Goal: Information Seeking & Learning: Learn about a topic

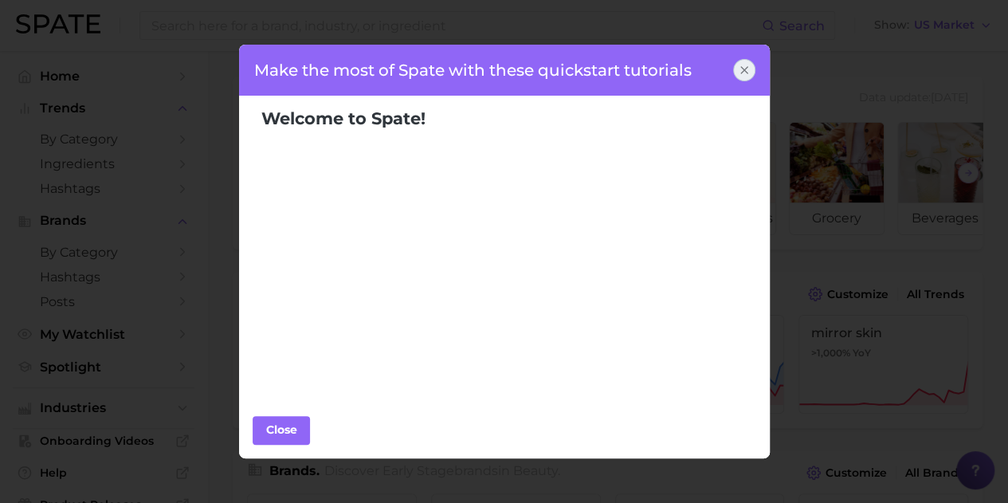
click at [739, 69] on icon at bounding box center [744, 70] width 13 height 13
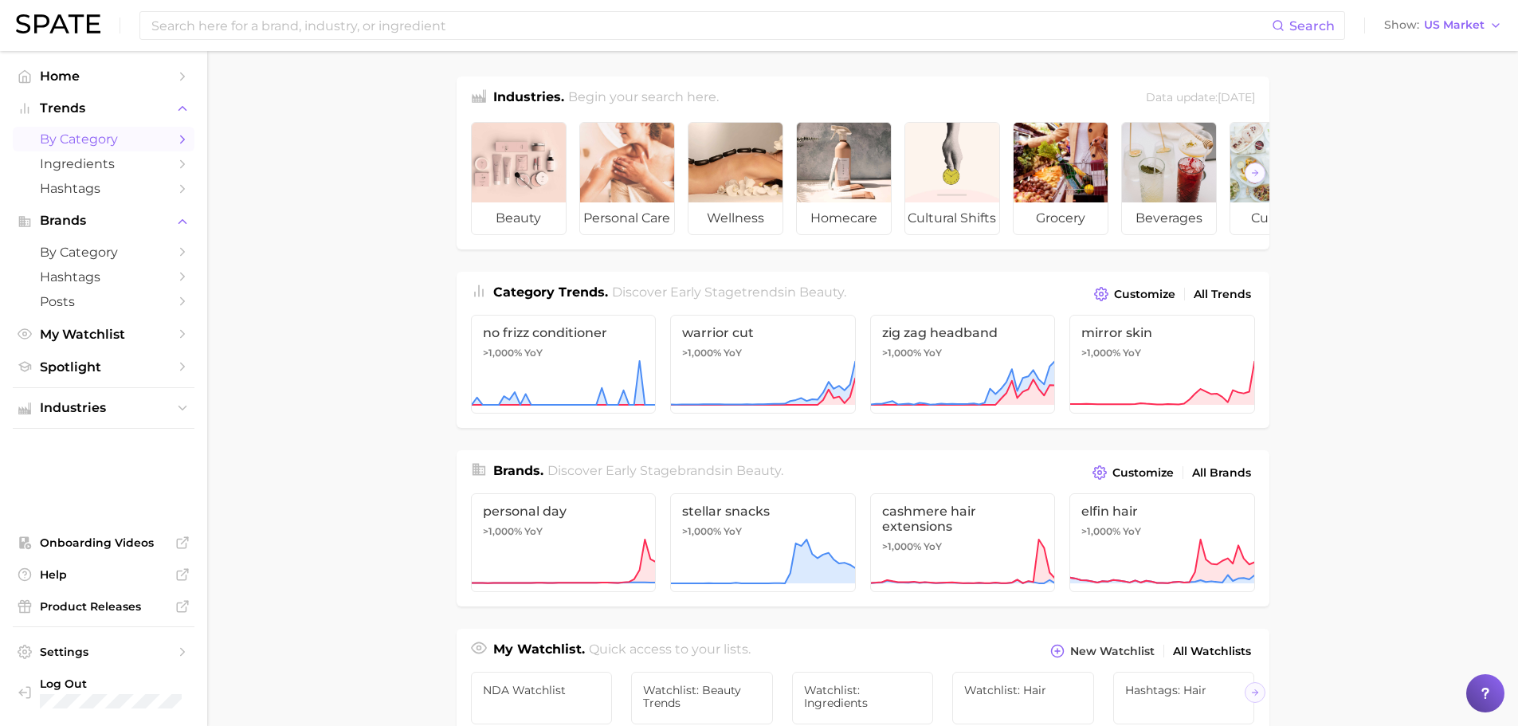
click at [84, 142] on span "by Category" at bounding box center [103, 138] width 127 height 15
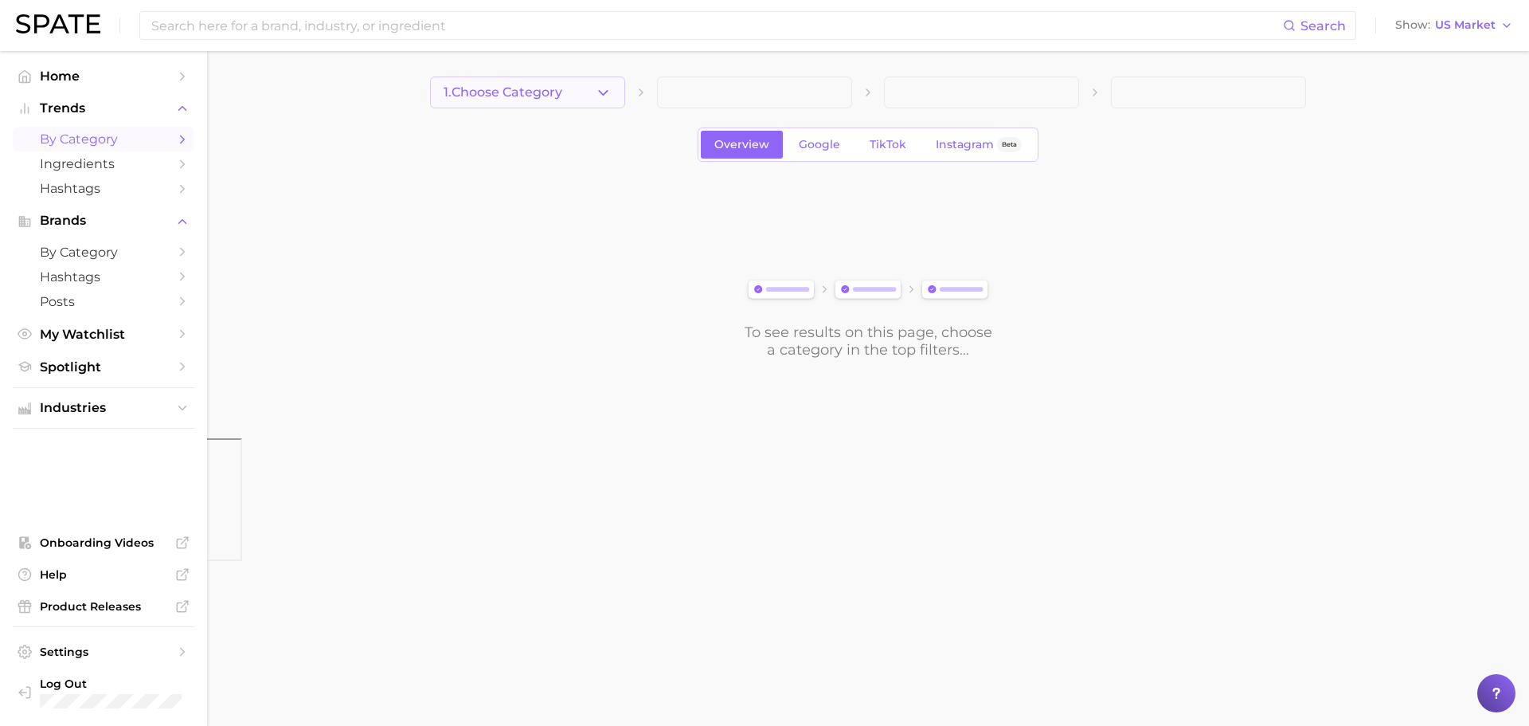
click at [584, 98] on button "1. Choose Category" at bounding box center [527, 92] width 195 height 32
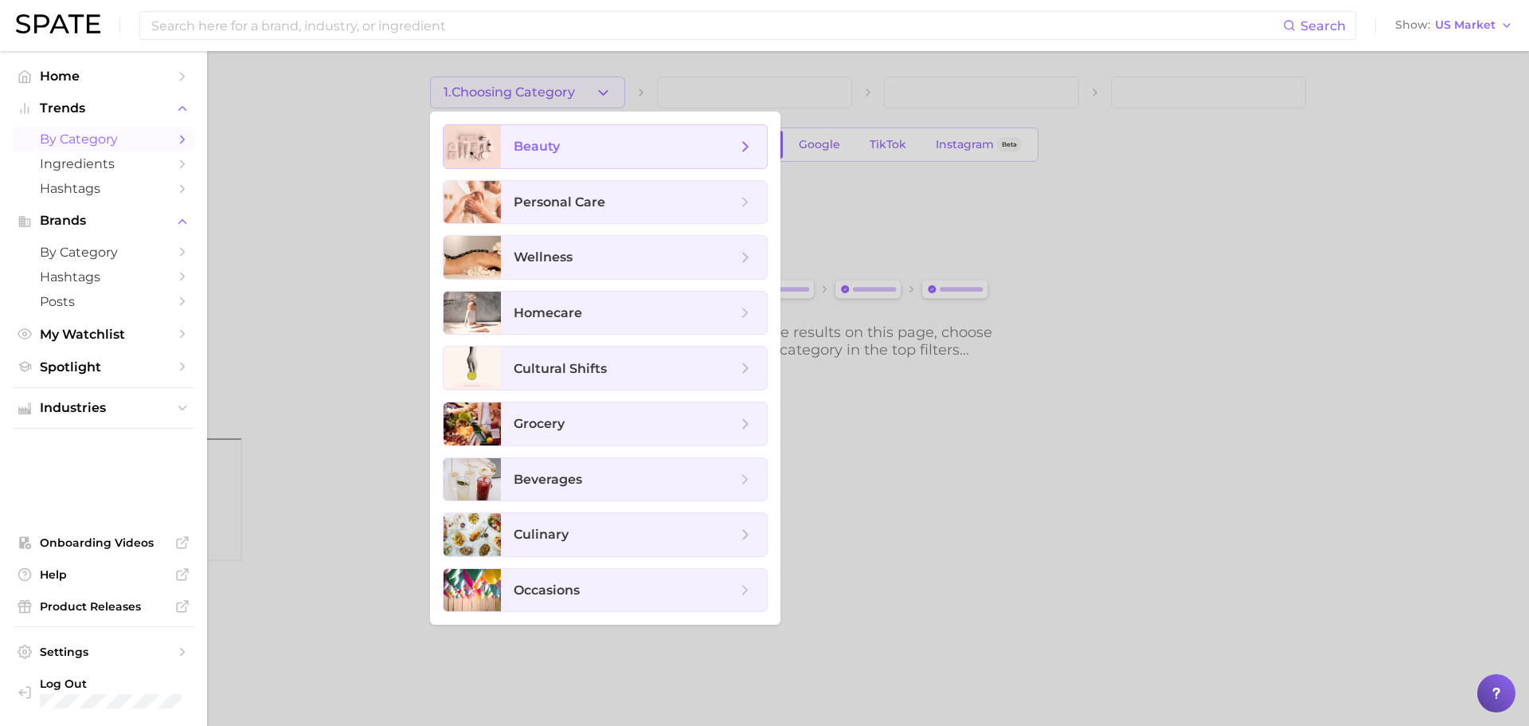
click at [586, 135] on span "beauty" at bounding box center [634, 146] width 266 height 43
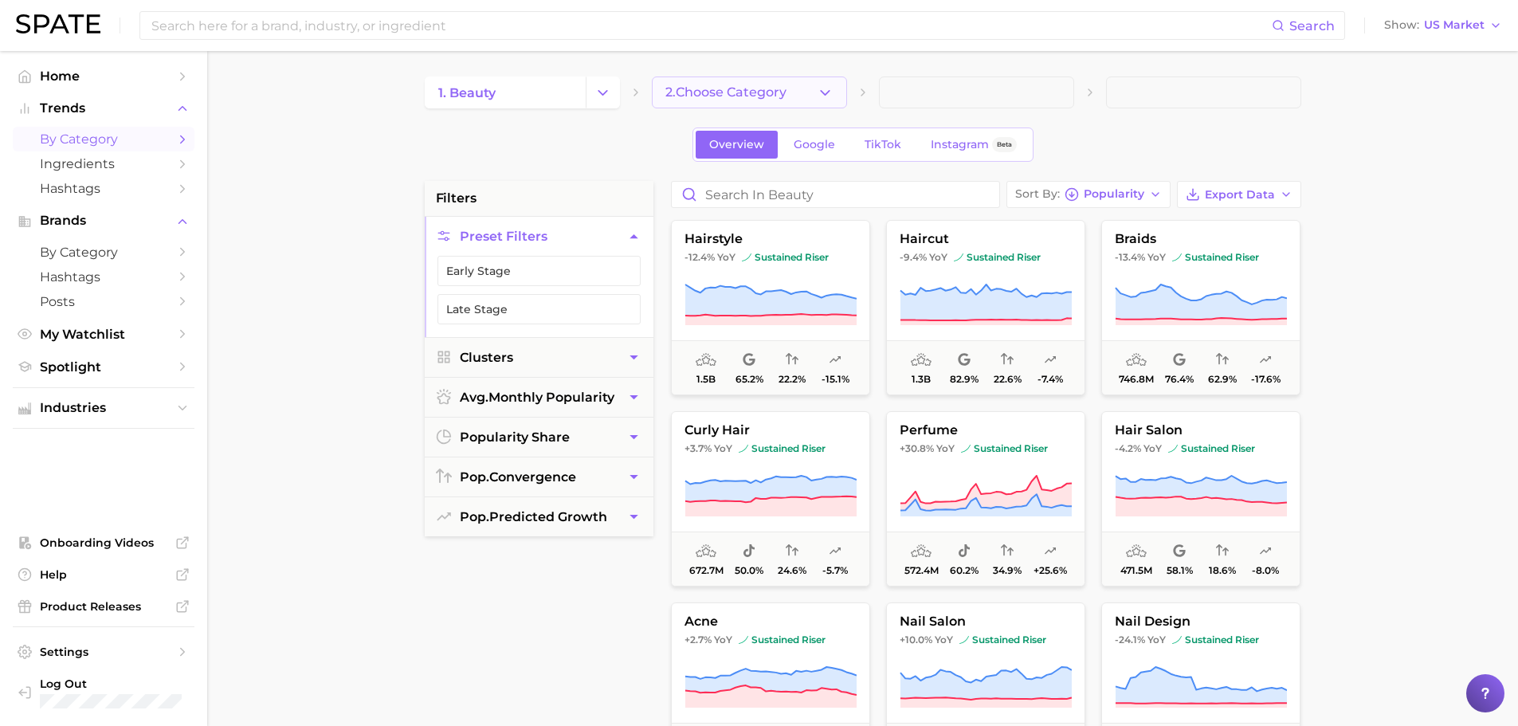
click at [828, 92] on icon "button" at bounding box center [825, 92] width 17 height 17
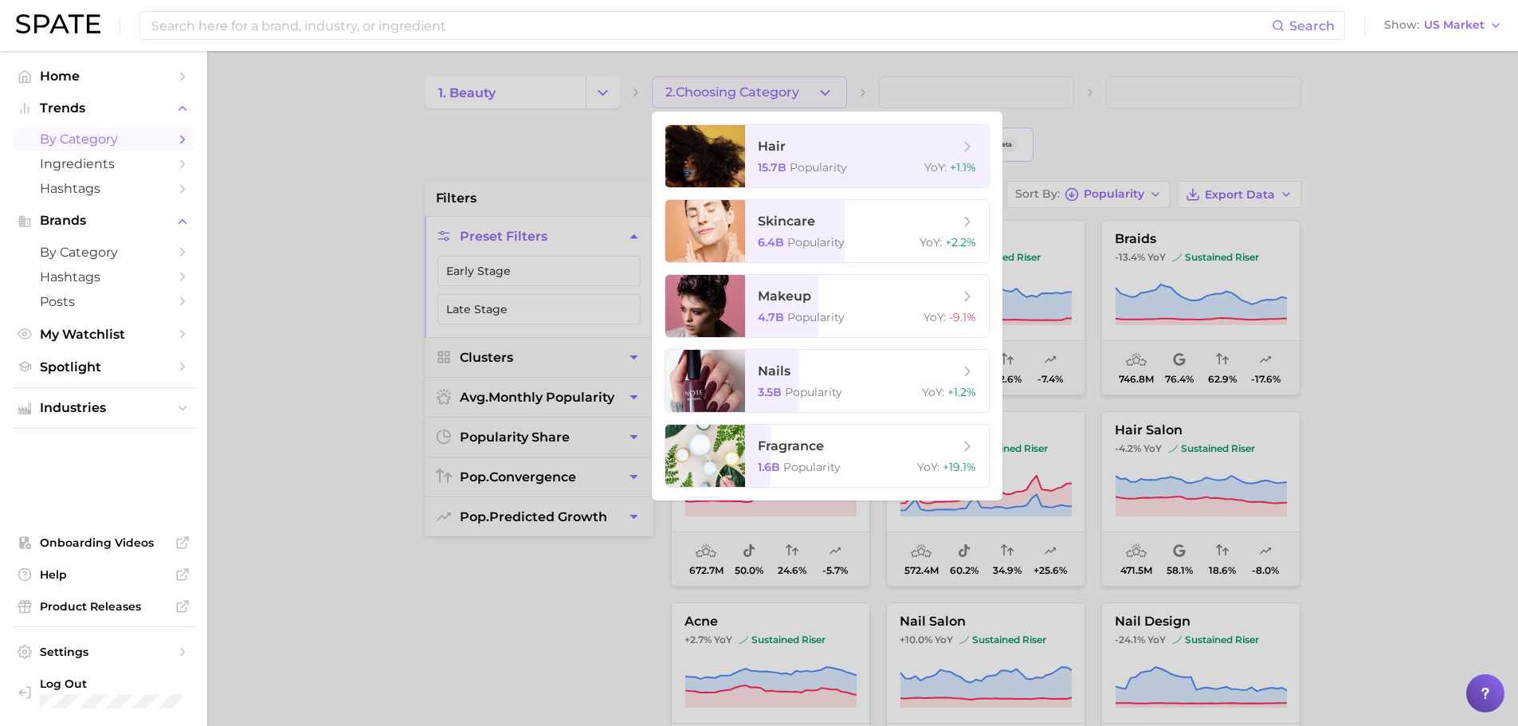
click at [301, 380] on div at bounding box center [759, 363] width 1518 height 726
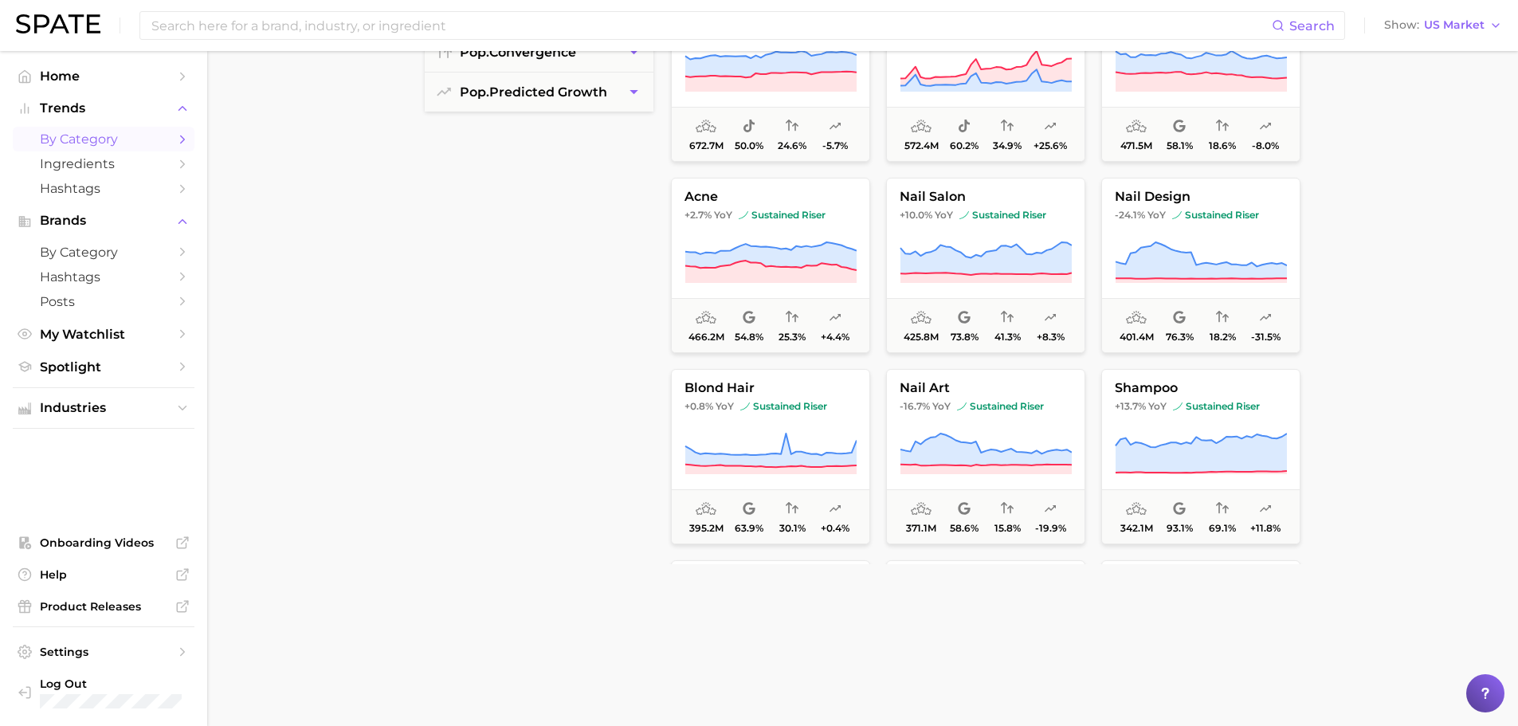
scroll to position [534, 0]
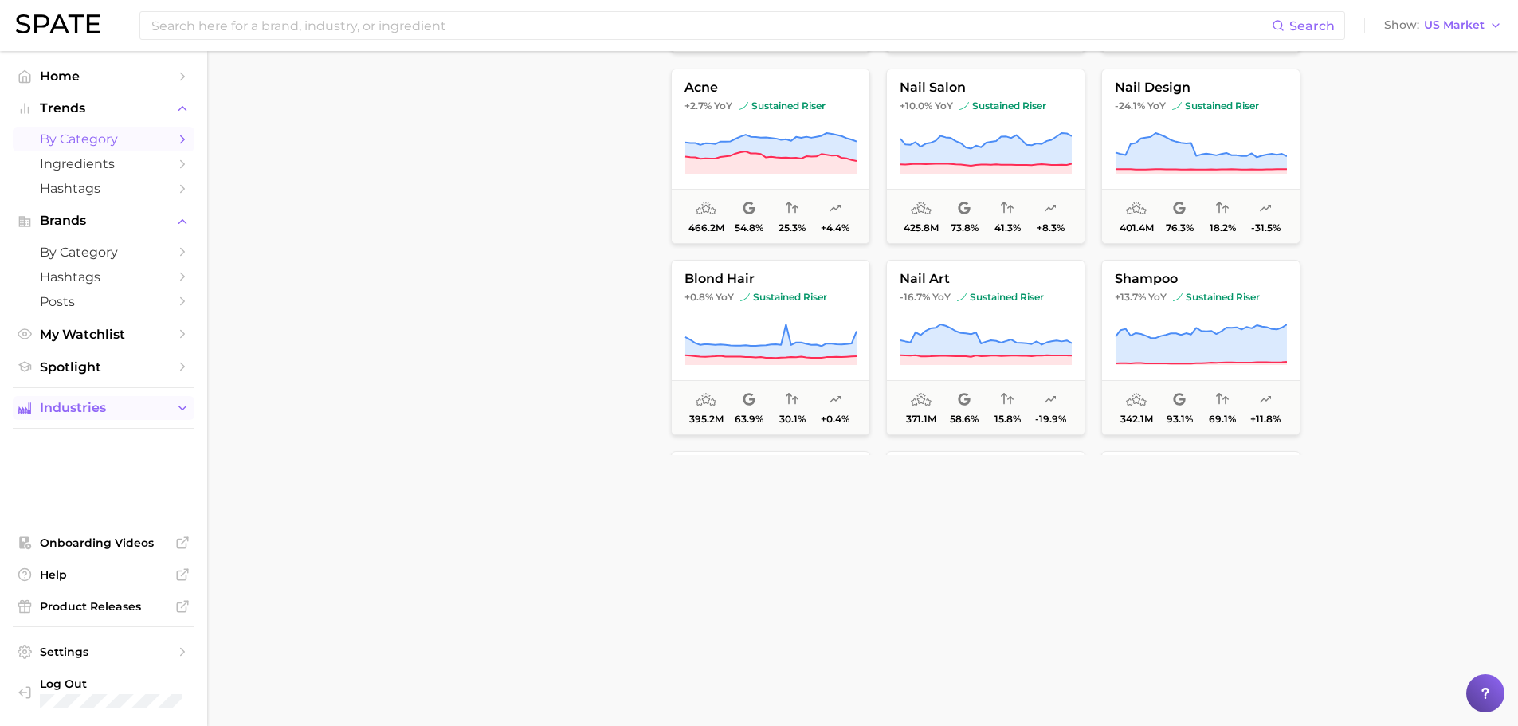
click at [121, 405] on span "Industries" at bounding box center [103, 408] width 127 height 14
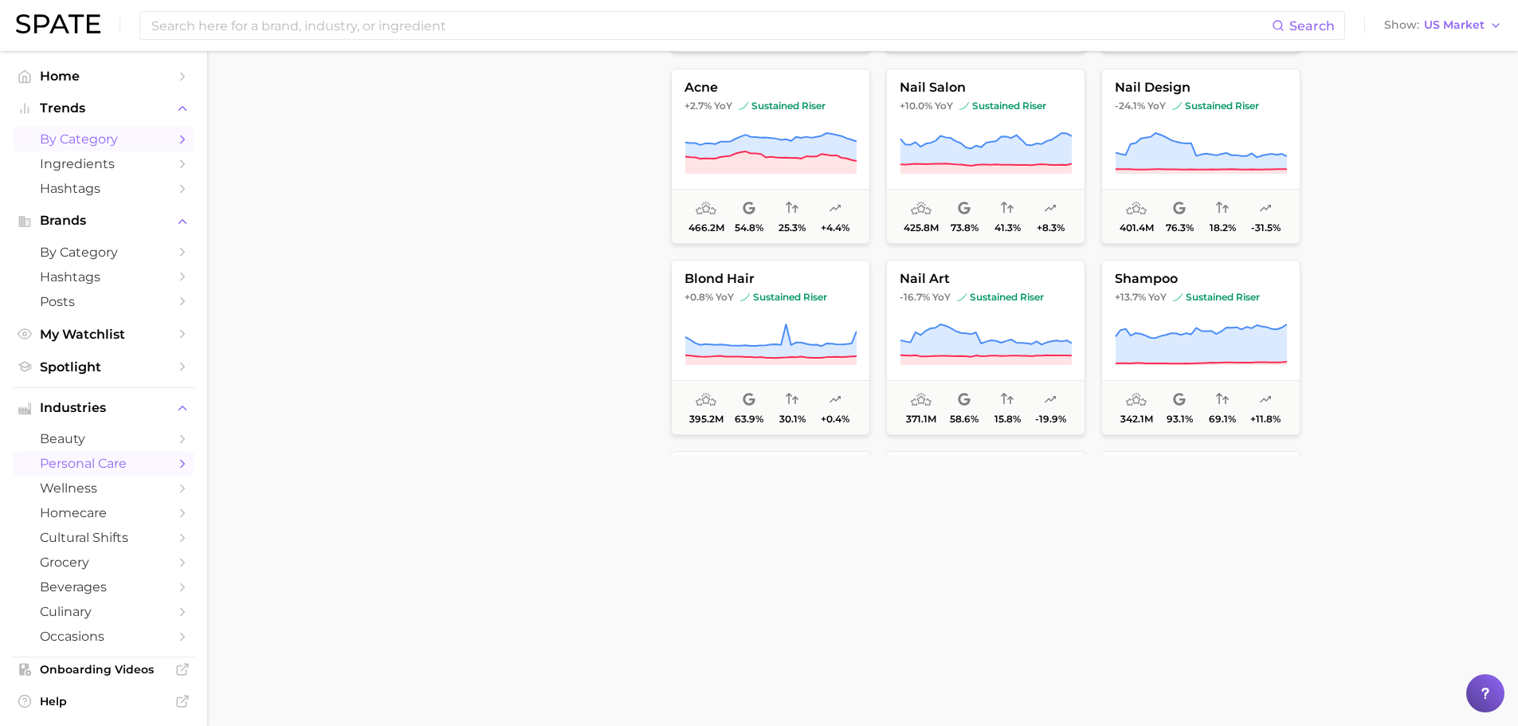
click at [113, 460] on span "personal care" at bounding box center [103, 463] width 127 height 15
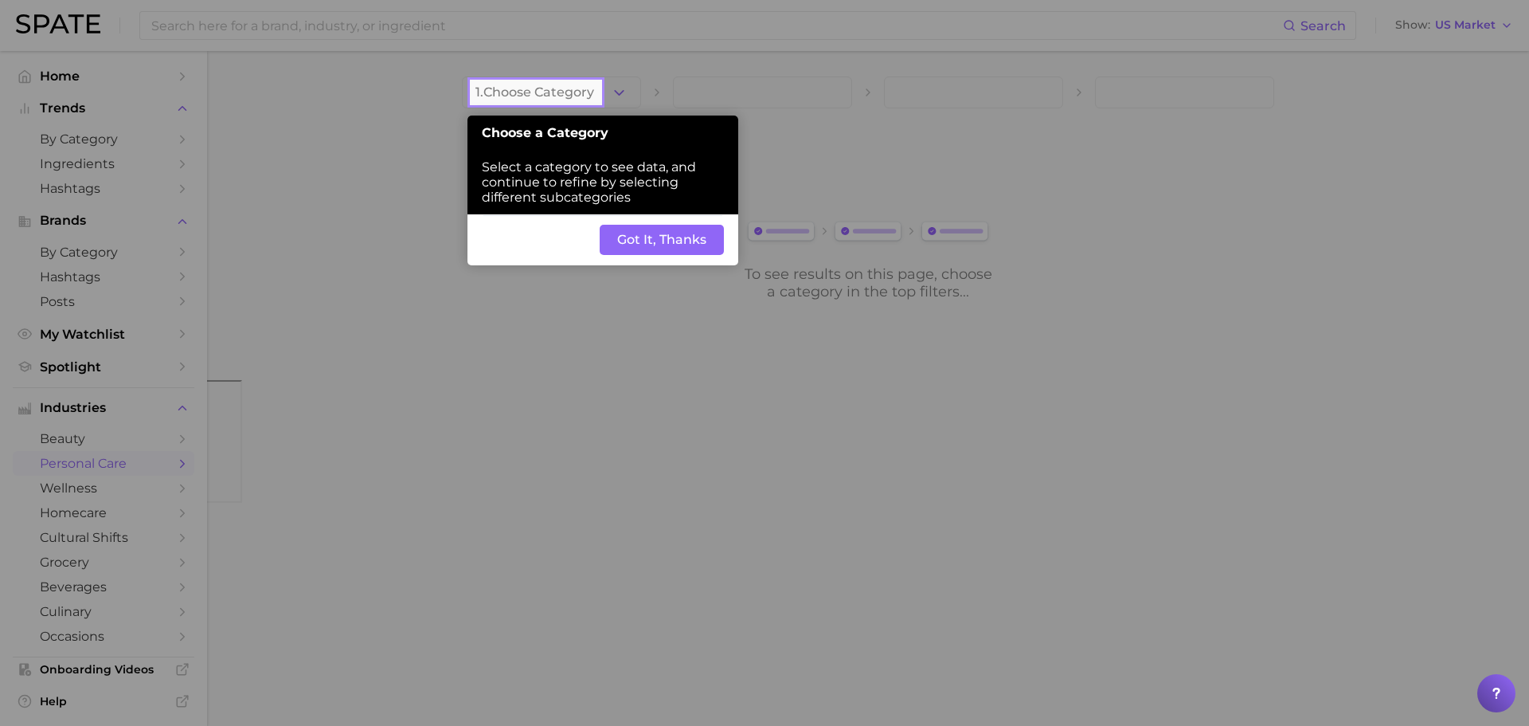
click at [669, 233] on button "Got It, Thanks" at bounding box center [662, 240] width 124 height 30
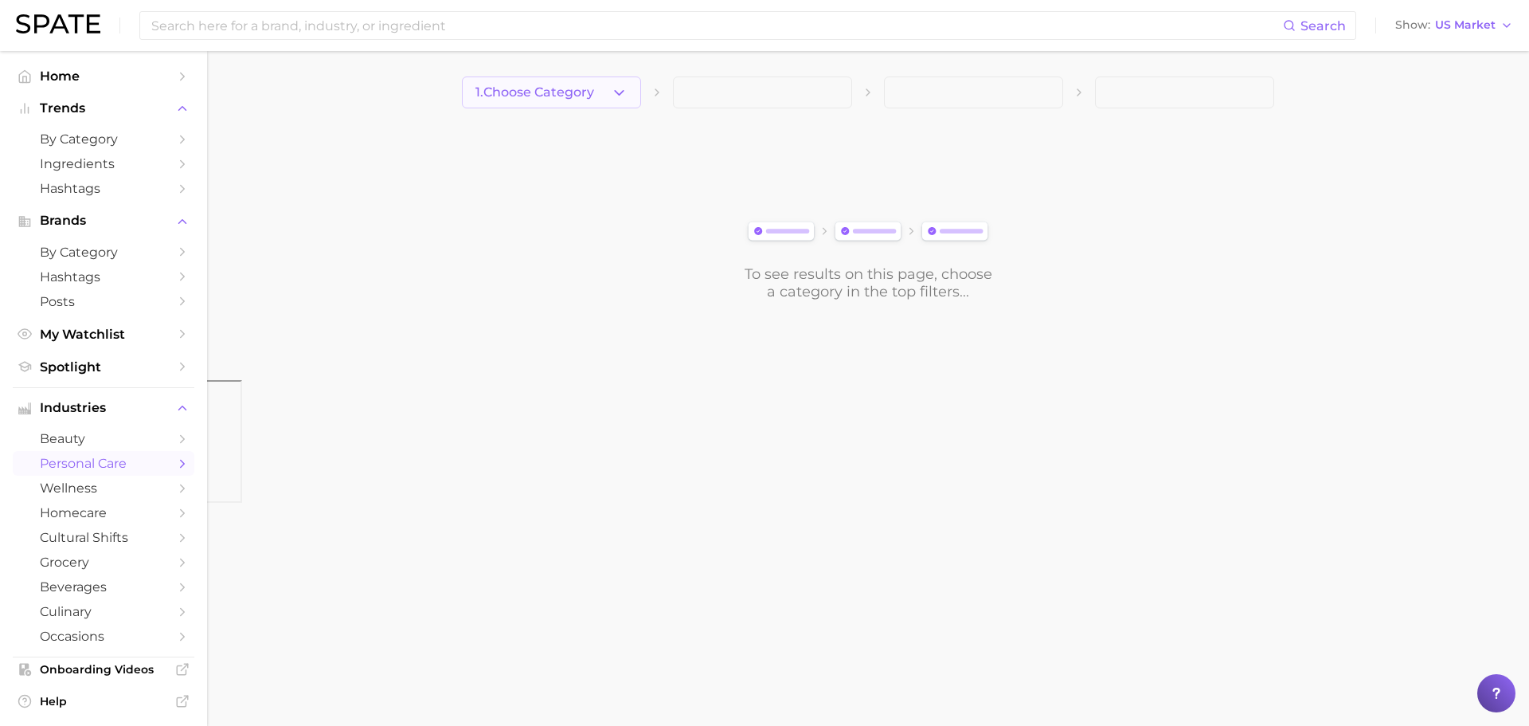
click at [594, 96] on span "1. Choose Category" at bounding box center [535, 92] width 119 height 14
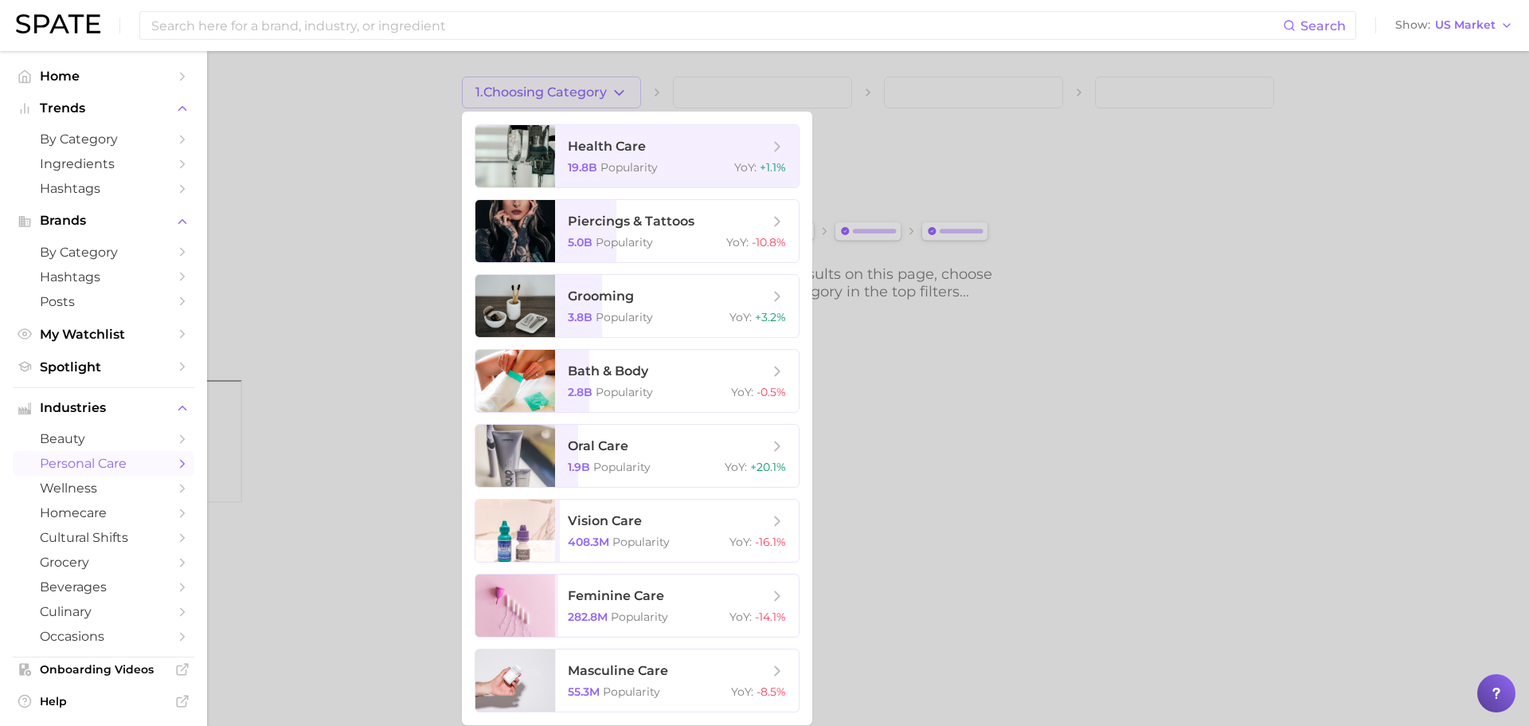
click at [329, 347] on div at bounding box center [764, 363] width 1529 height 726
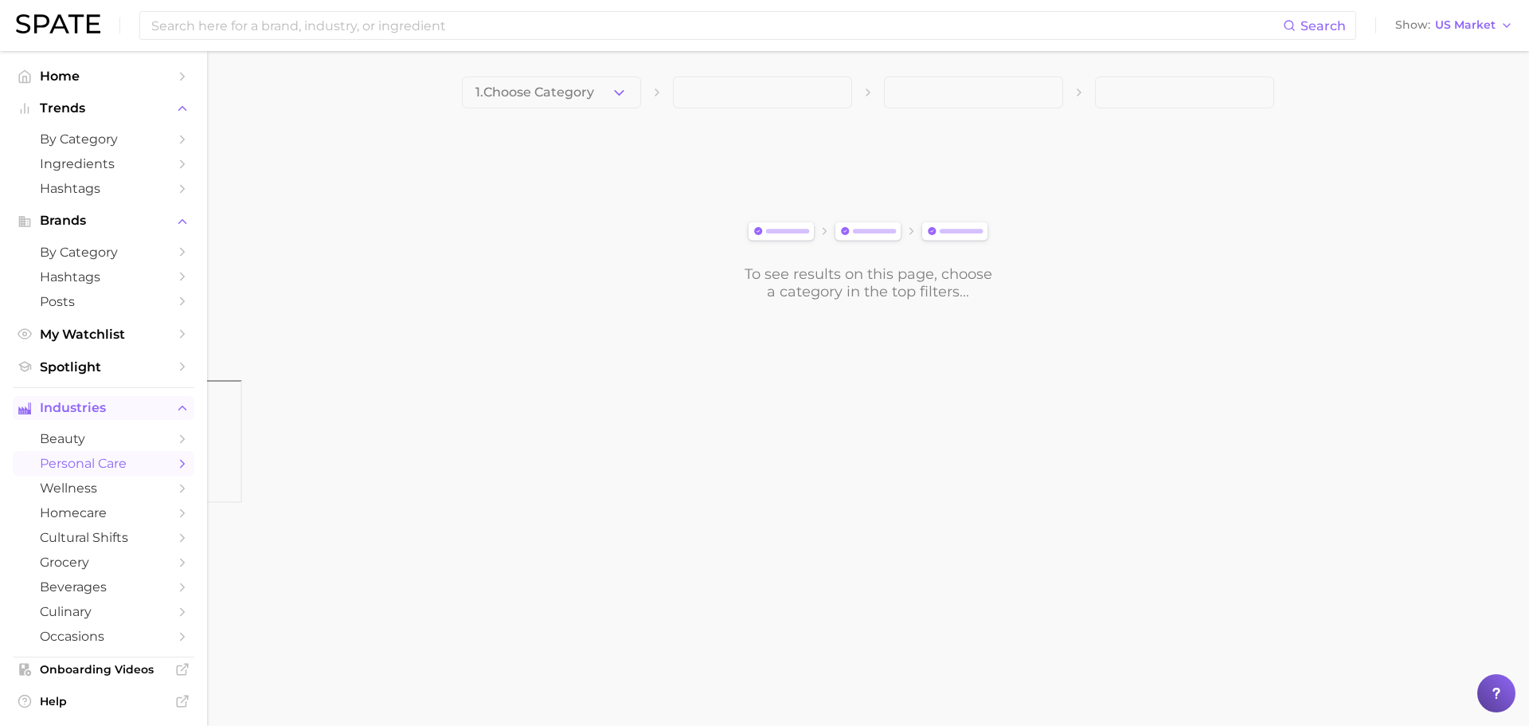
click at [60, 412] on span "Industries" at bounding box center [103, 408] width 127 height 14
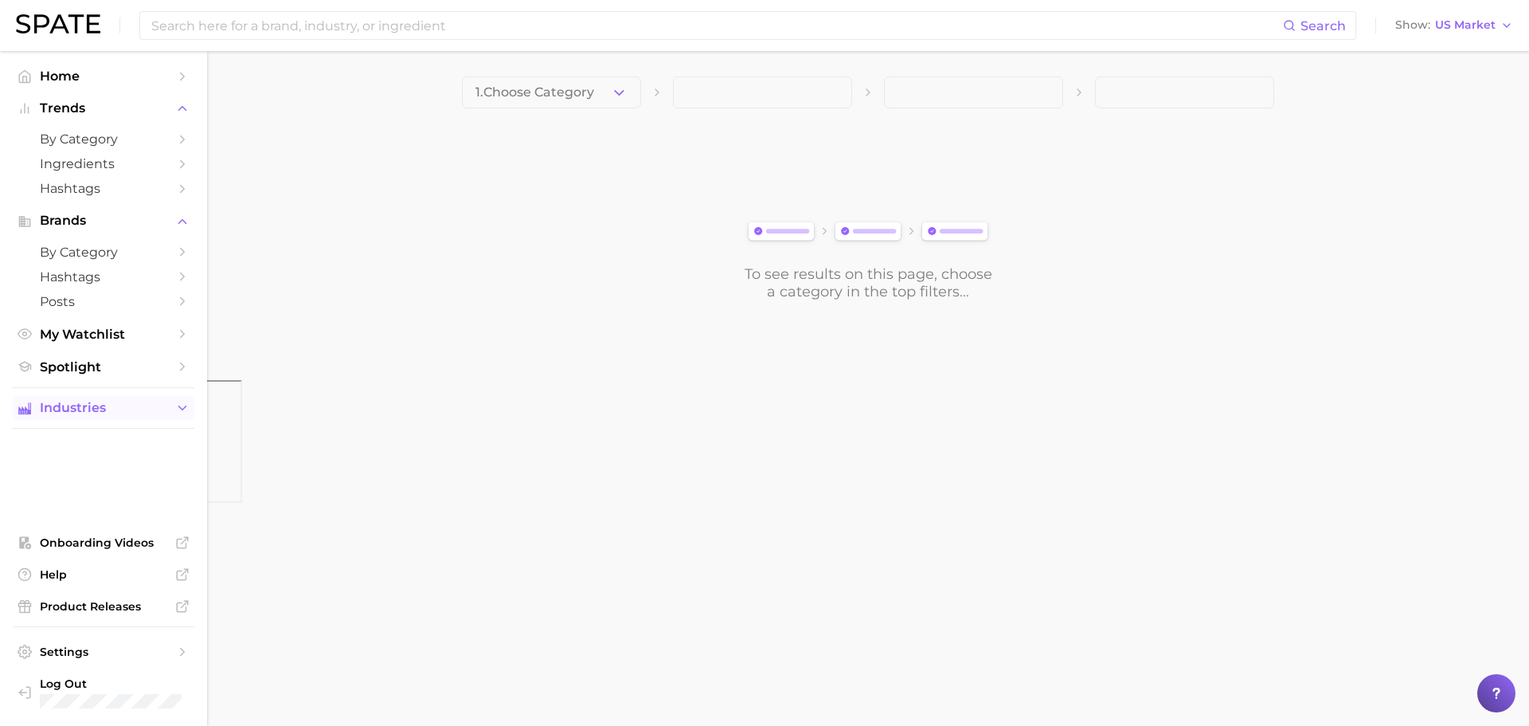
click at [143, 409] on span "Industries" at bounding box center [103, 408] width 127 height 14
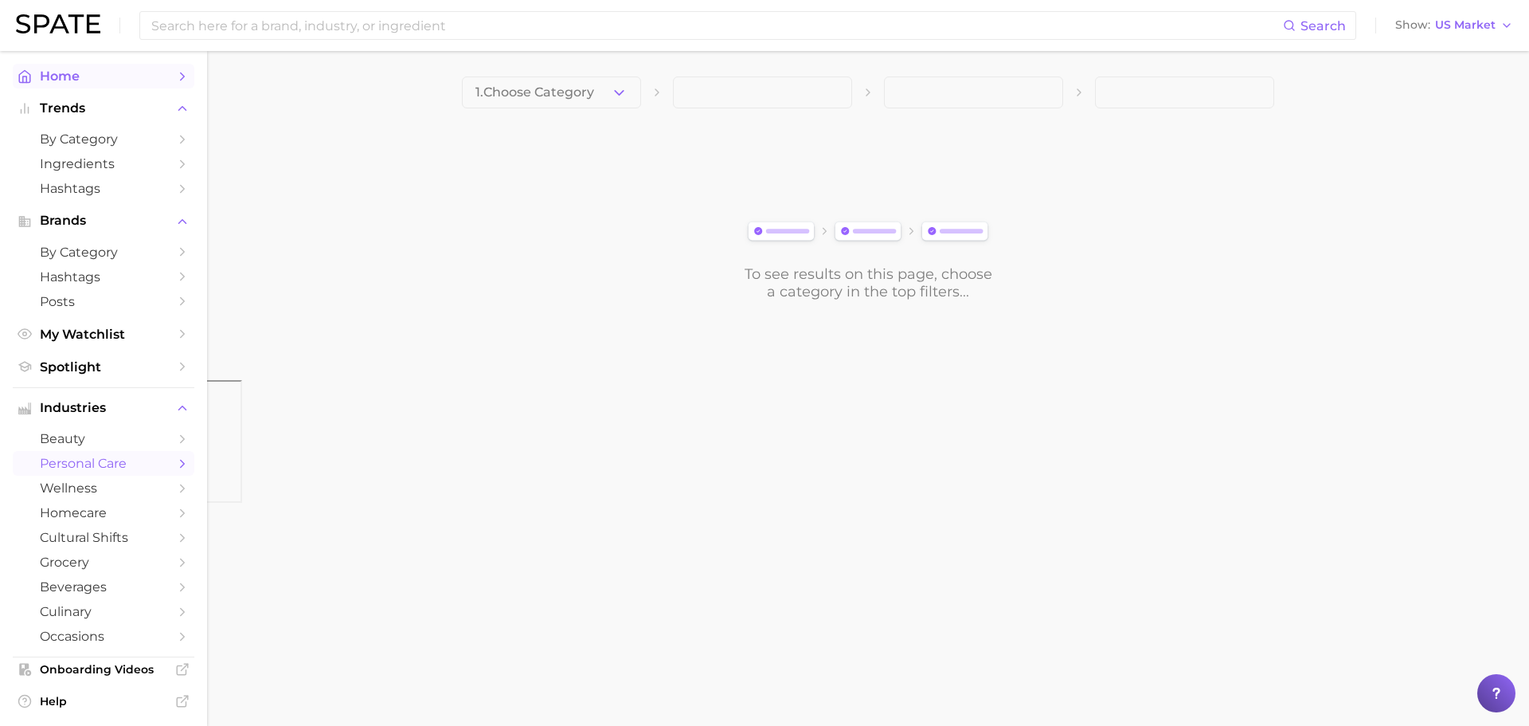
click at [100, 88] on link "Home" at bounding box center [104, 76] width 182 height 25
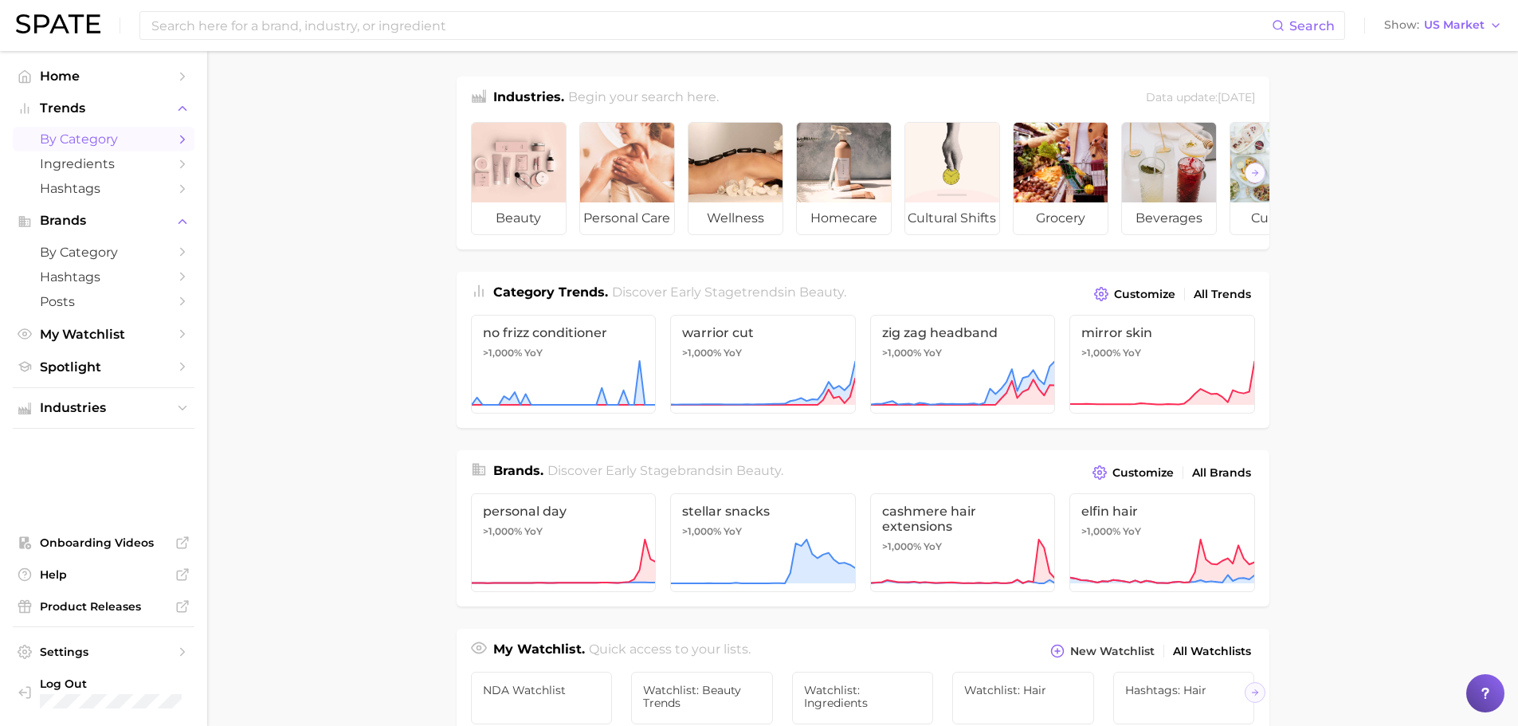
click at [111, 138] on span "by Category" at bounding box center [103, 138] width 127 height 15
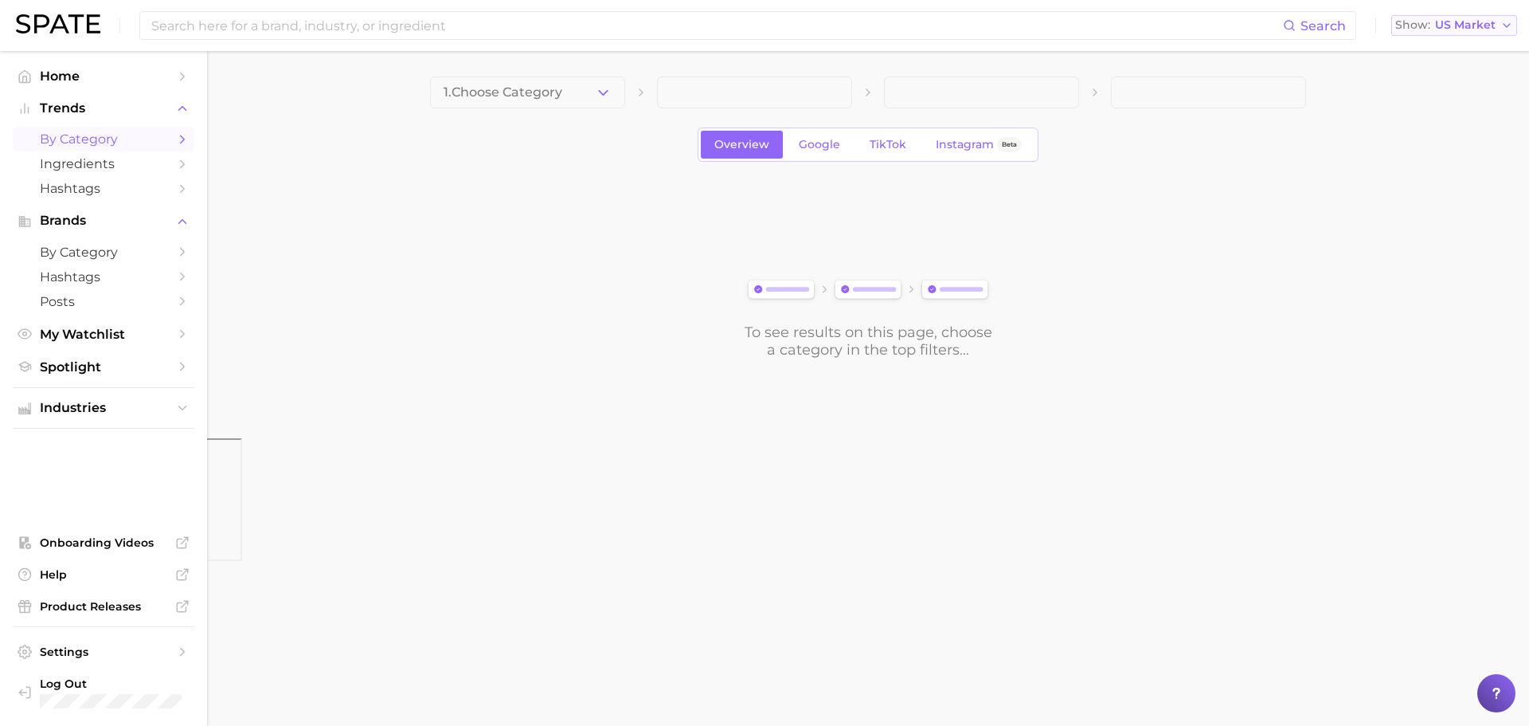
click at [1019, 21] on span "US Market" at bounding box center [1465, 25] width 61 height 9
click at [1019, 270] on main "1. Choose Category Overview Google TikTok Instagram Beta To see results on this…" at bounding box center [868, 244] width 1322 height 387
click at [566, 92] on button "1. Choose Category" at bounding box center [527, 92] width 195 height 32
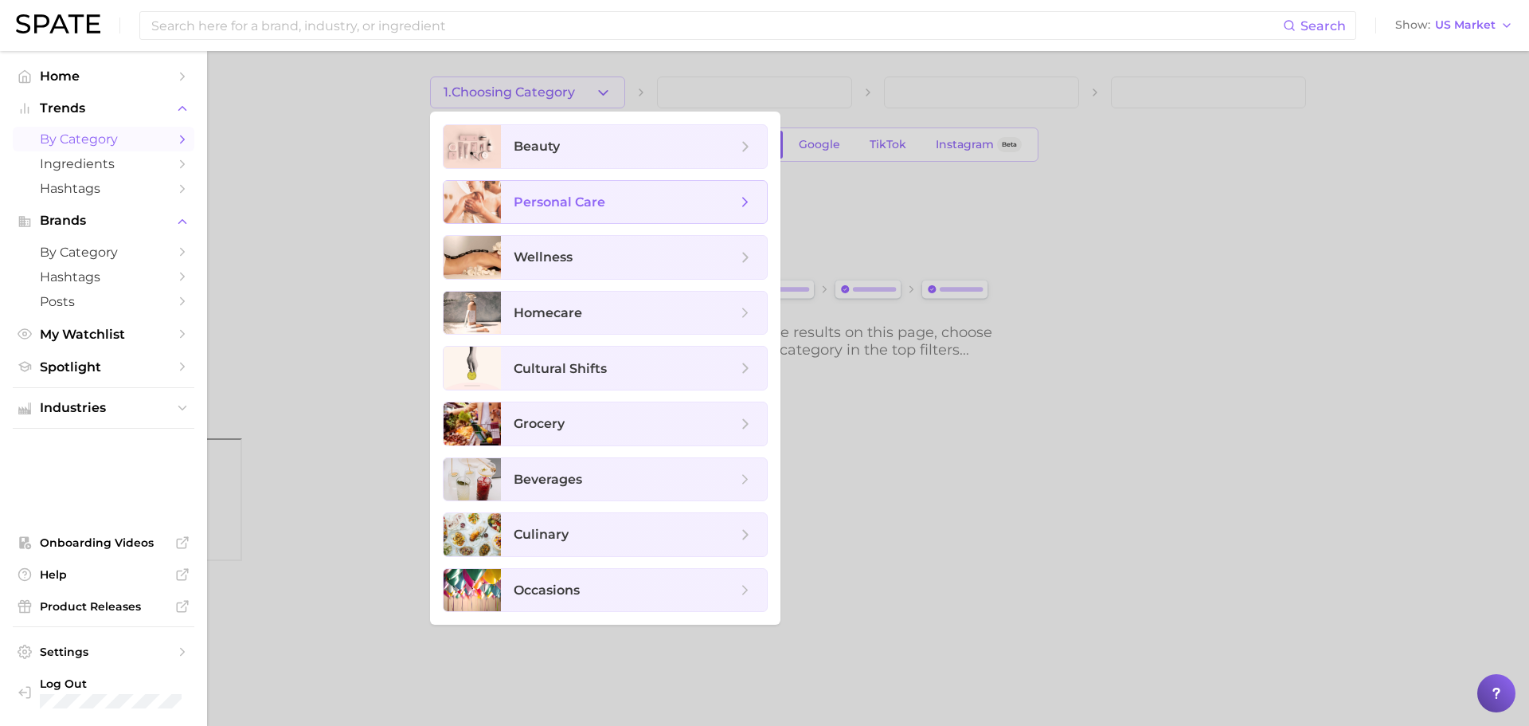
click at [592, 197] on span "personal care" at bounding box center [560, 201] width 92 height 15
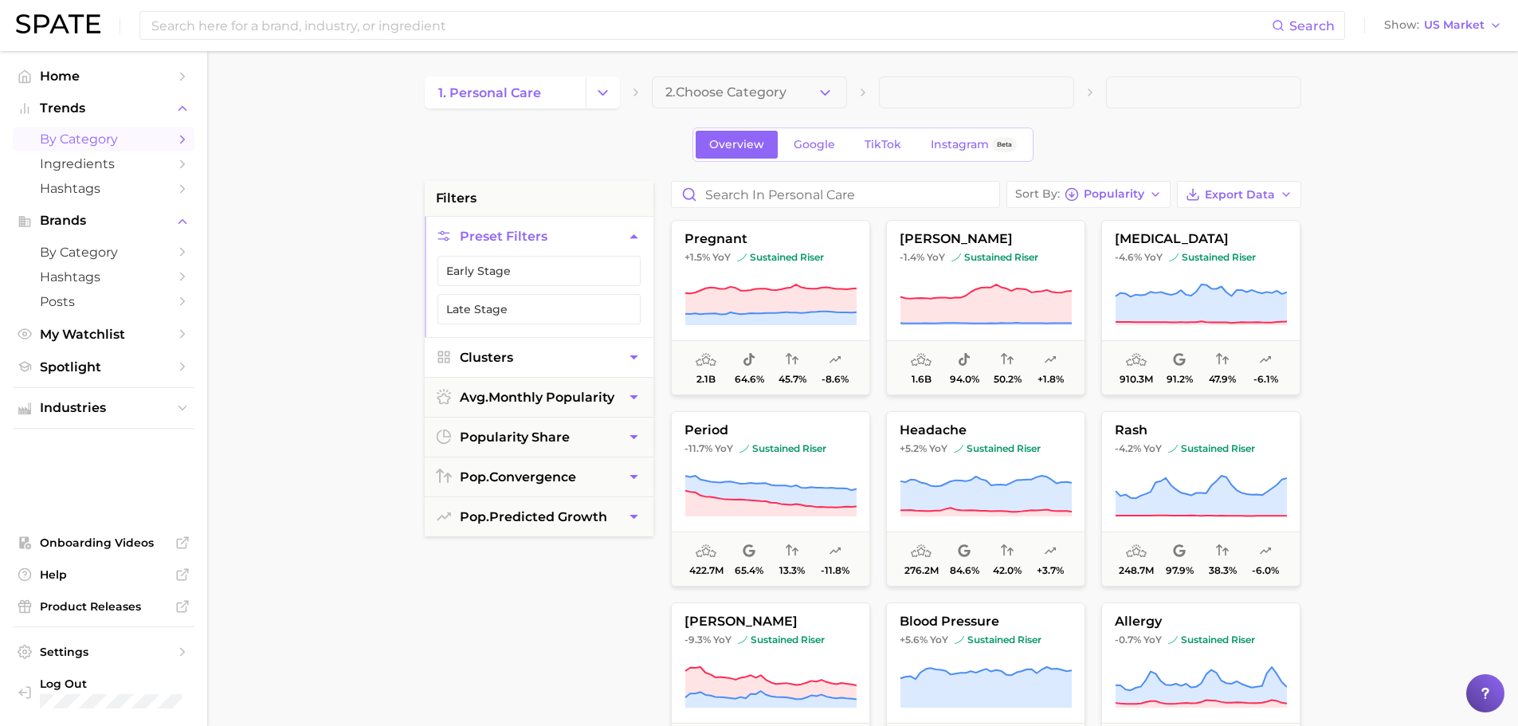
click at [483, 360] on span "Clusters" at bounding box center [486, 357] width 53 height 15
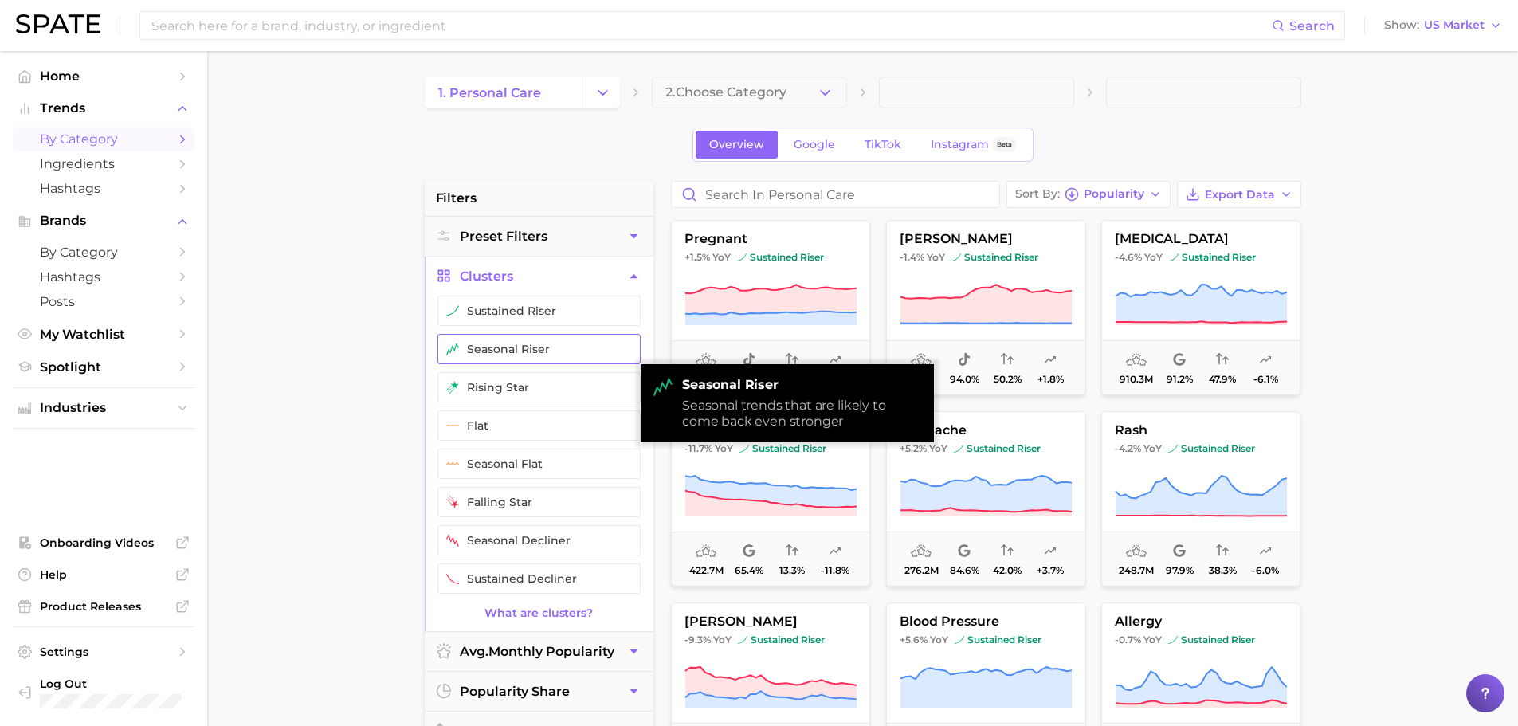
click at [530, 354] on button "seasonal riser" at bounding box center [538, 349] width 203 height 30
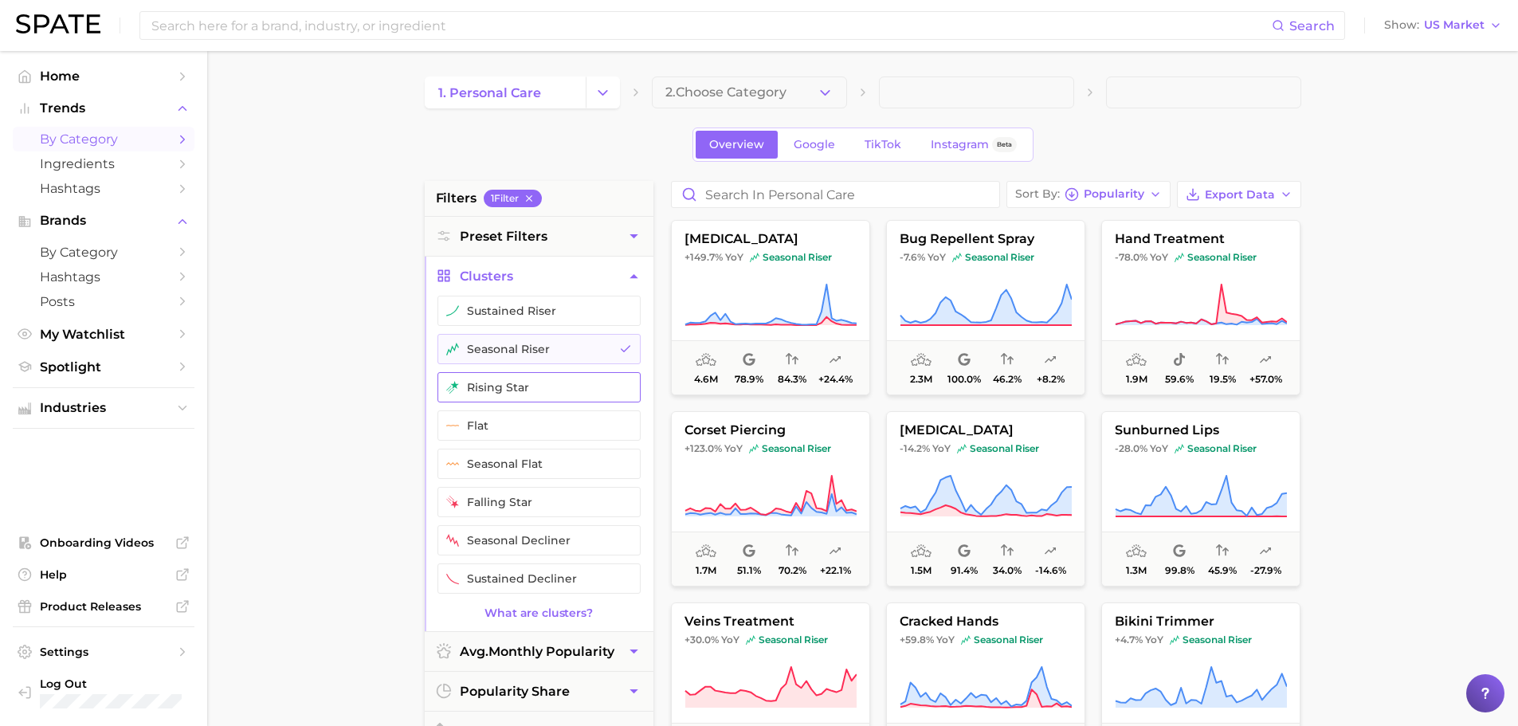
click at [565, 380] on button "rising star" at bounding box center [538, 387] width 203 height 30
